Goal: Information Seeking & Learning: Check status

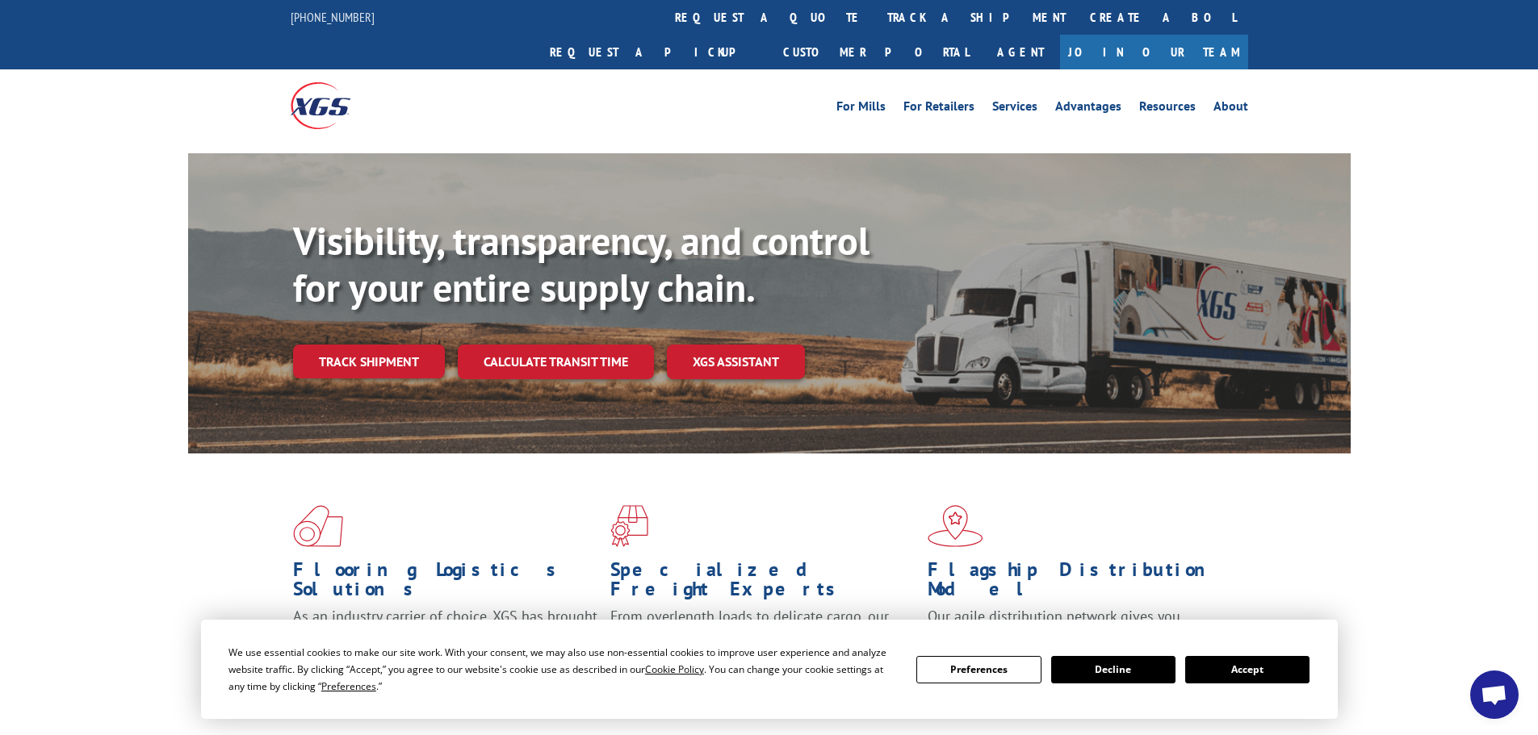
click at [1245, 676] on button "Accept" at bounding box center [1247, 669] width 124 height 27
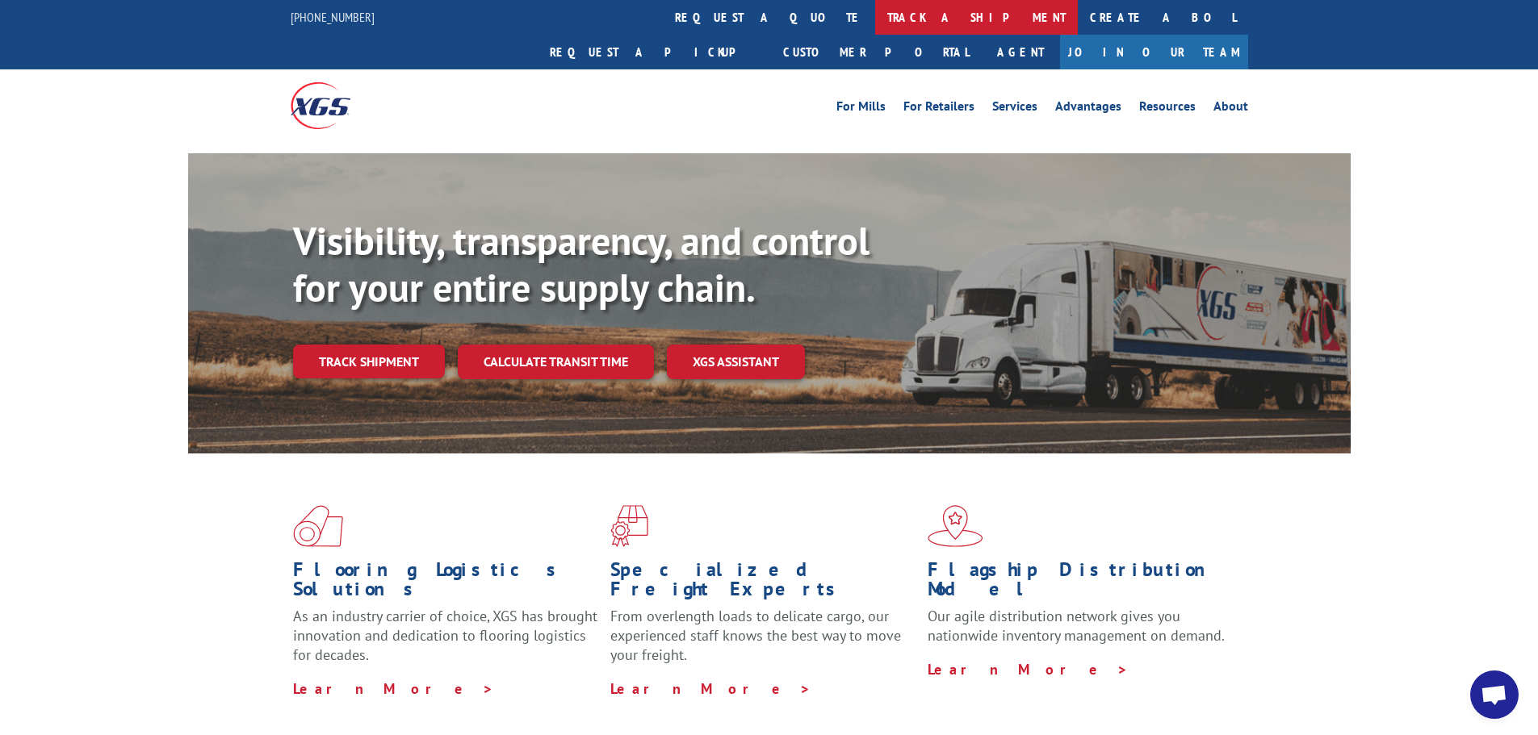
click at [875, 27] on link "track a shipment" at bounding box center [976, 17] width 203 height 35
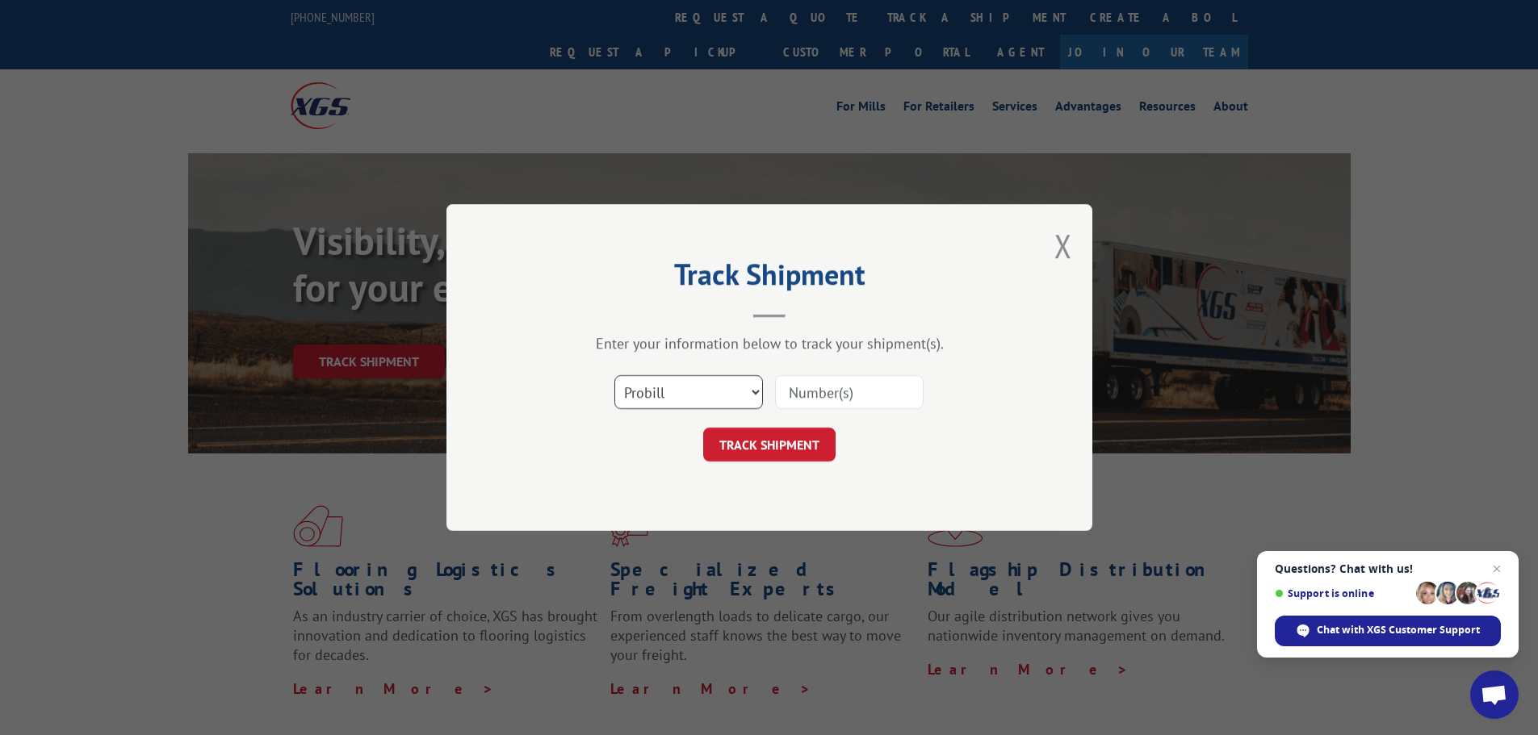
click at [691, 401] on select "Select category... Probill BOL PO" at bounding box center [688, 392] width 149 height 34
select select "bol"
click at [614, 375] on select "Select category... Probill BOL PO" at bounding box center [688, 392] width 149 height 34
click at [827, 399] on input at bounding box center [849, 392] width 149 height 34
paste input "7039516"
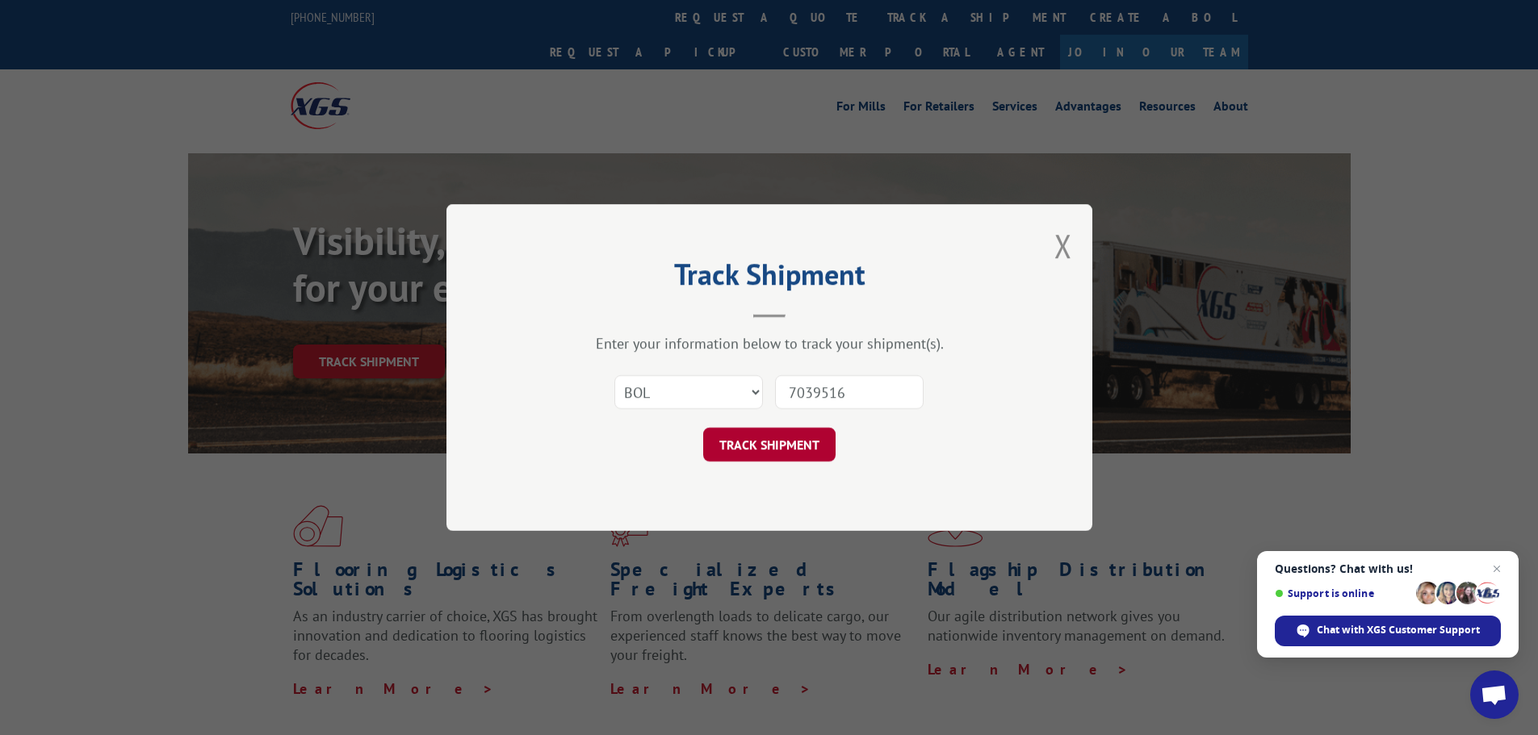
type input "7039516"
click at [773, 452] on button "TRACK SHIPMENT" at bounding box center [769, 445] width 132 height 34
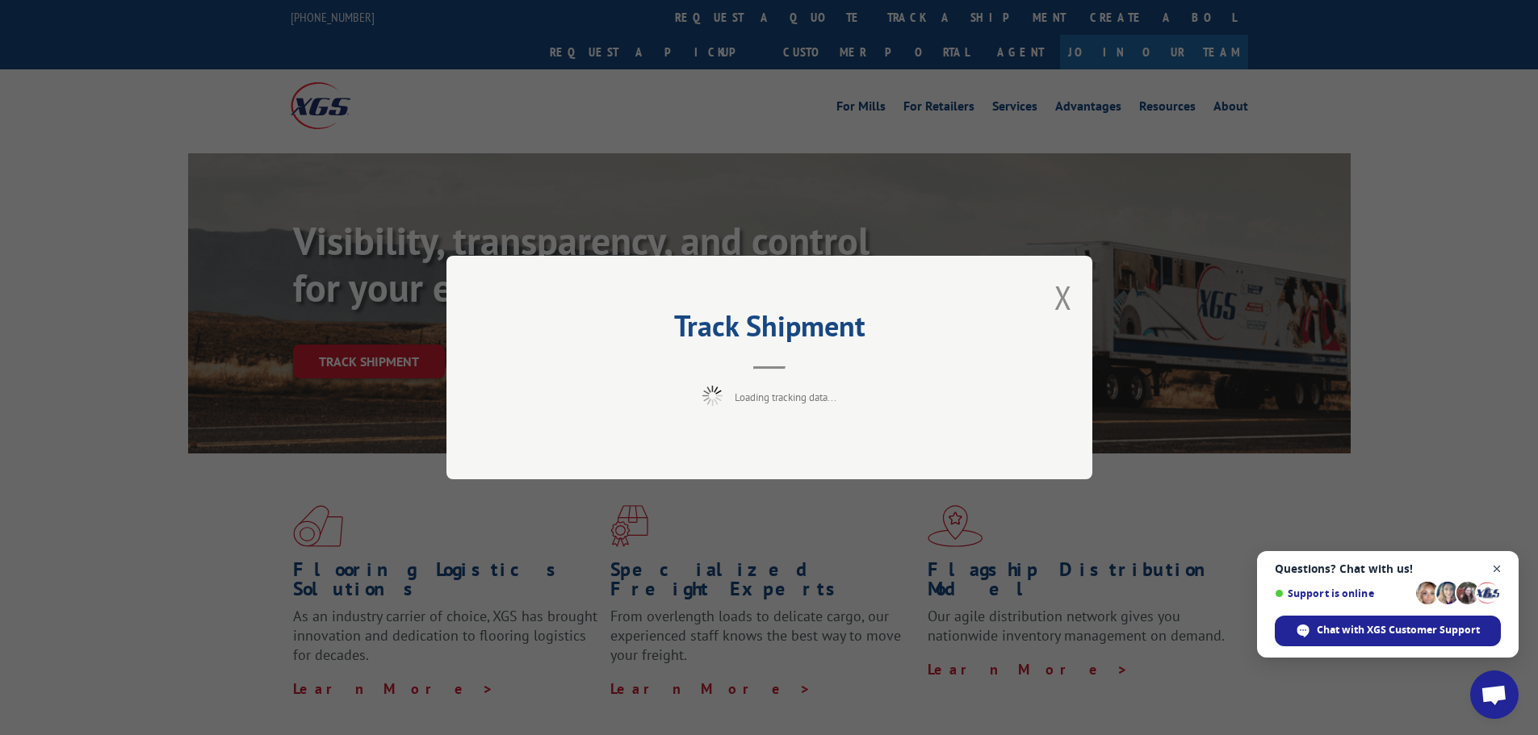
click at [1495, 570] on span "Close chat" at bounding box center [1497, 569] width 20 height 20
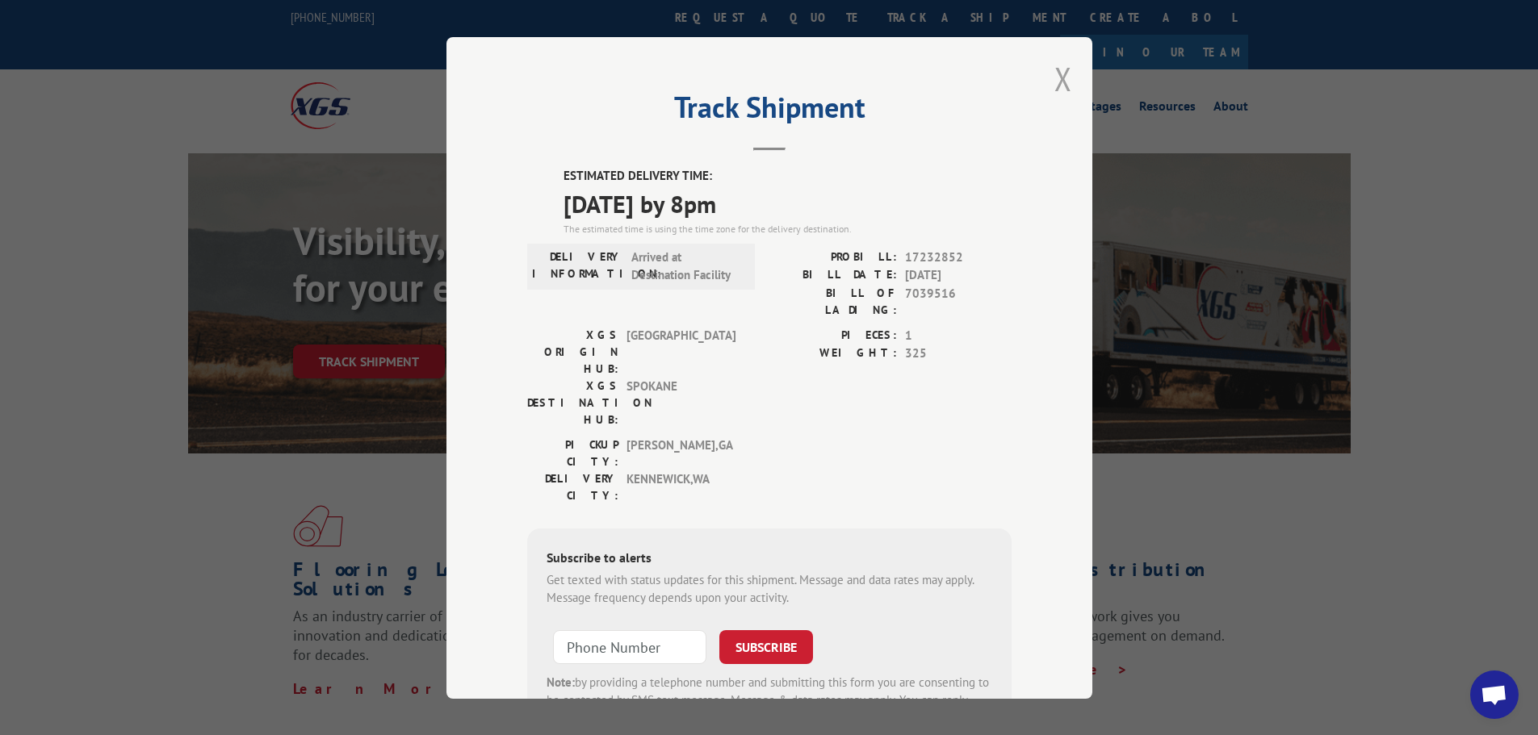
click at [1063, 84] on button "Close modal" at bounding box center [1063, 78] width 18 height 43
